Goal: Find specific page/section: Find specific page/section

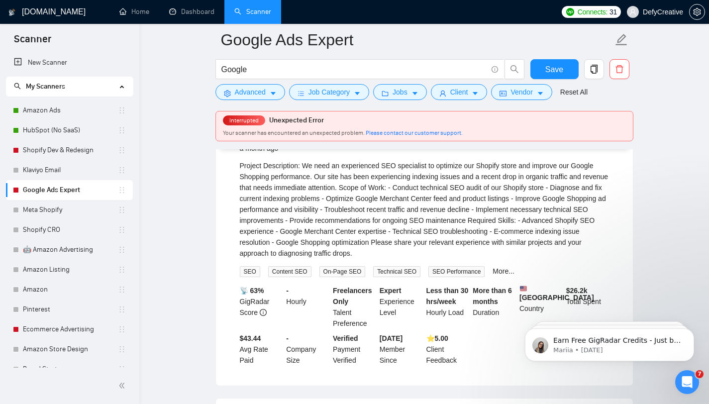
scroll to position [5, 0]
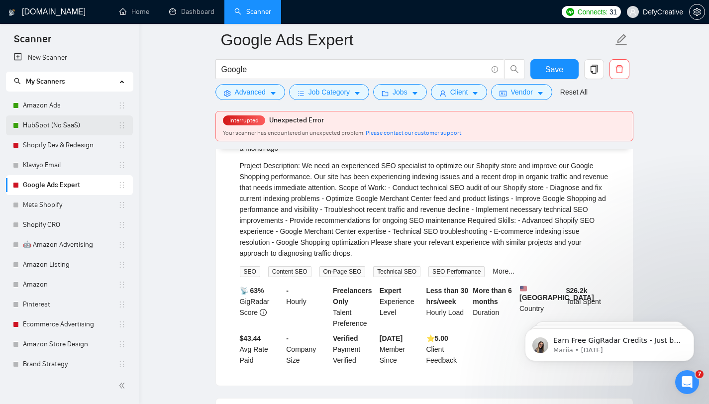
click at [46, 128] on link "HubSpot (No SaaS)" at bounding box center [70, 125] width 95 height 20
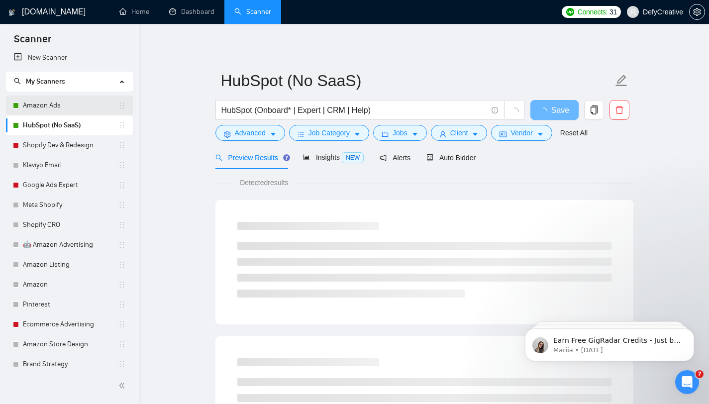
click at [49, 109] on link "Amazon Ads" at bounding box center [70, 106] width 95 height 20
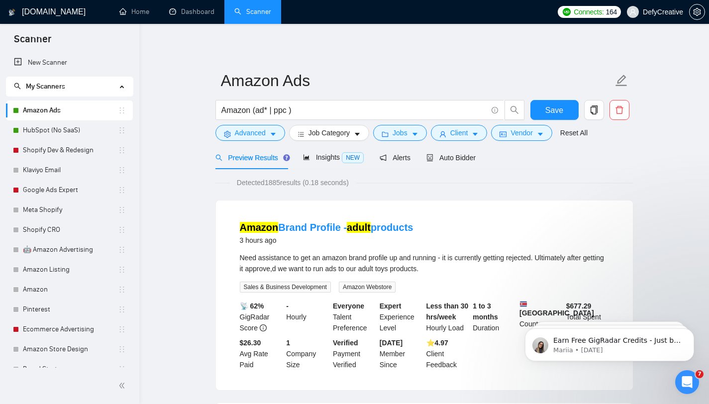
click at [35, 11] on h1 "[DOMAIN_NAME]" at bounding box center [54, 12] width 64 height 24
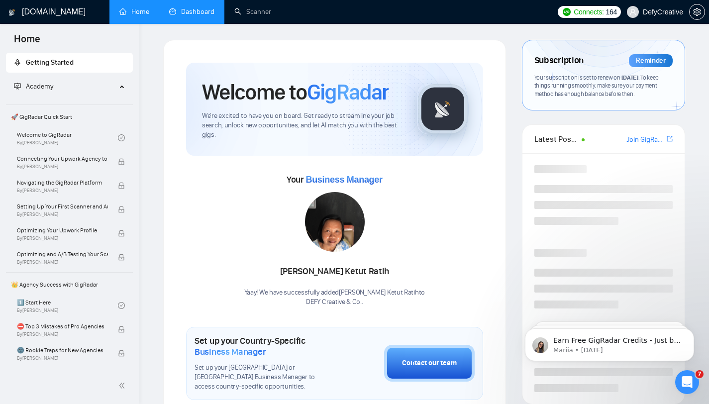
click at [197, 16] on link "Dashboard" at bounding box center [191, 11] width 45 height 8
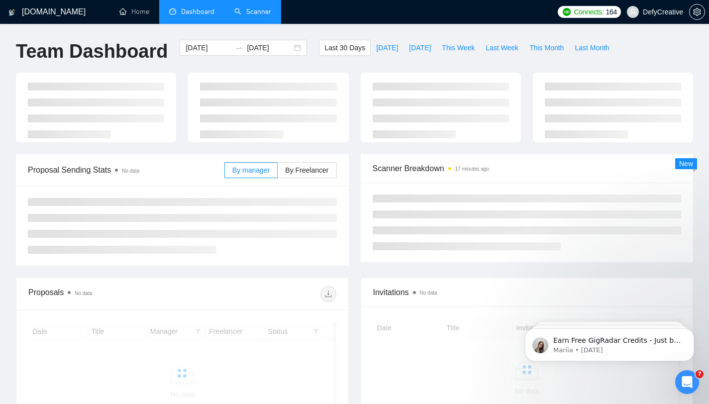
click at [247, 14] on link "Scanner" at bounding box center [252, 11] width 37 height 8
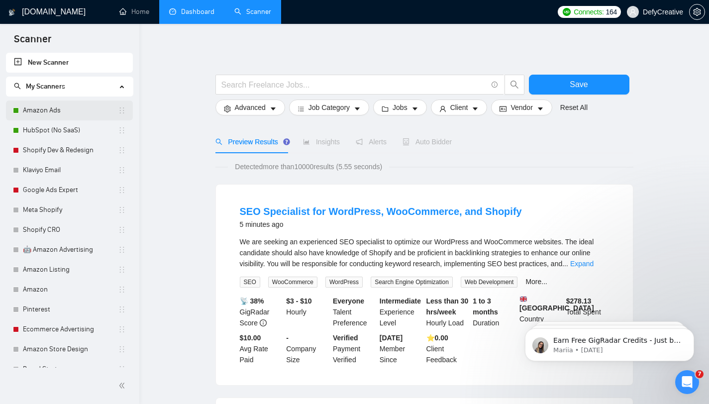
click at [58, 115] on link "Amazon Ads" at bounding box center [70, 111] width 95 height 20
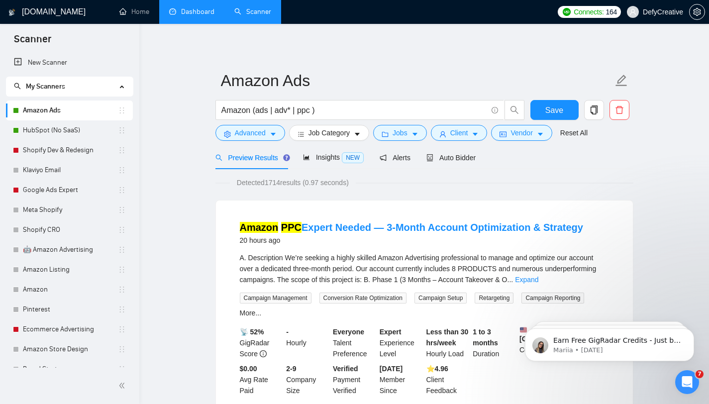
click at [187, 10] on link "Dashboard" at bounding box center [191, 11] width 45 height 8
